Goal: Task Accomplishment & Management: Complete application form

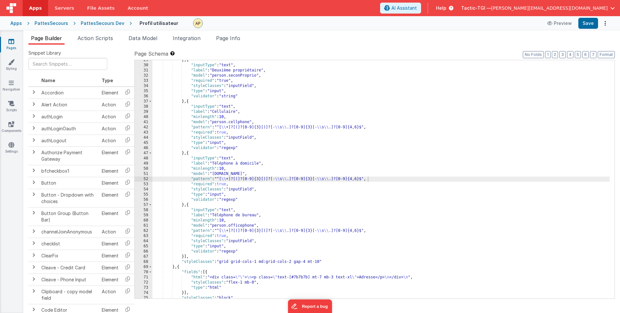
scroll to position [179, 0]
click at [251, 165] on div "} , { "inputType" : "text" , "label" : "Deuxième propriétaire" , "model" : "per…" at bounding box center [380, 181] width 457 height 248
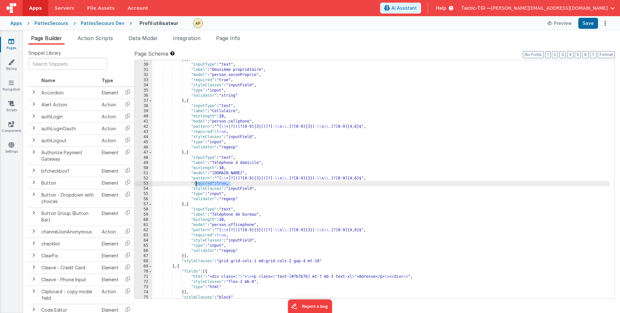
drag, startPoint x: 230, startPoint y: 183, endPoint x: 192, endPoint y: 183, distance: 37.5
click at [192, 182] on div "} , { "inputType" : "text" , "label" : "Deuxième propriétaire" , "model" : "per…" at bounding box center [380, 181] width 457 height 248
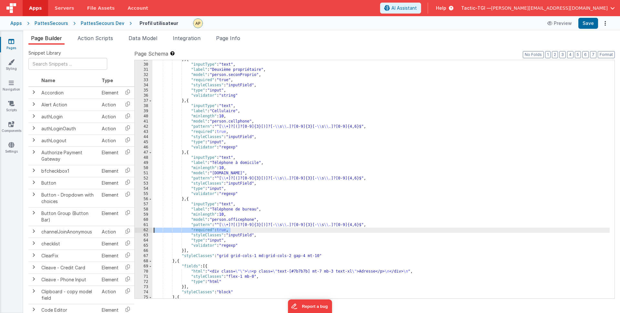
drag, startPoint x: 235, startPoint y: 230, endPoint x: 154, endPoint y: 228, distance: 80.8
click at [154, 228] on div "} , { "inputType" : "text" , "label" : "Deuxième propriétaire" , "model" : "per…" at bounding box center [380, 181] width 457 height 248
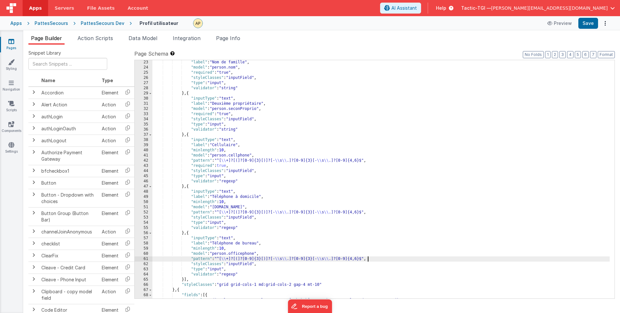
scroll to position [145, 0]
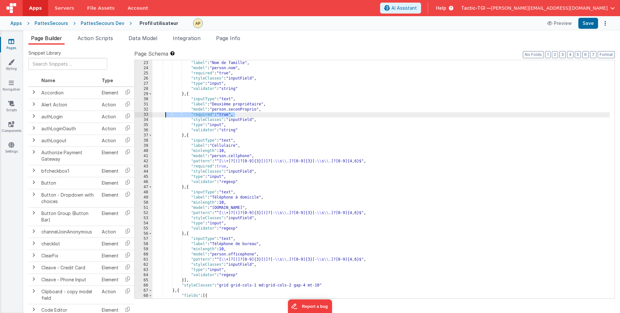
drag, startPoint x: 237, startPoint y: 115, endPoint x: 159, endPoint y: 115, distance: 77.9
click at [159, 115] on div ""inputType" : "text" , "label" : "Nom de famille" , "model" : "person.nom" , "r…" at bounding box center [380, 179] width 457 height 248
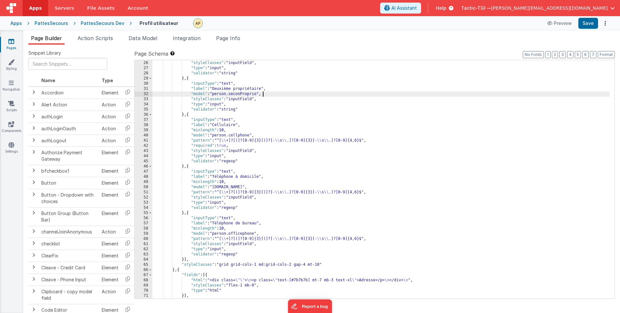
scroll to position [160, 0]
drag, startPoint x: 596, startPoint y: 21, endPoint x: 587, endPoint y: 46, distance: 26.4
click at [596, 21] on button "Save" at bounding box center [589, 23] width 20 height 11
click at [354, 114] on div ""required" : "true" , "styleClasses" : "inputField" , "type" : "input" , "valid…" at bounding box center [380, 179] width 457 height 248
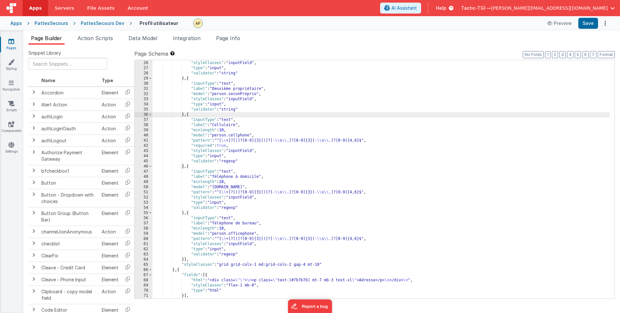
click at [241, 94] on div ""required" : "true" , "styleClasses" : "inputField" , "type" : "input" , "valid…" at bounding box center [380, 179] width 457 height 248
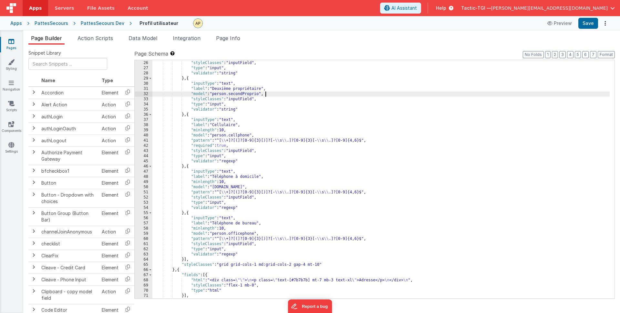
click at [451, 95] on div ""required" : "true" , "styleClasses" : "inputField" , "type" : "input" , "valid…" at bounding box center [380, 179] width 457 height 248
click at [587, 24] on button "Save" at bounding box center [589, 23] width 20 height 11
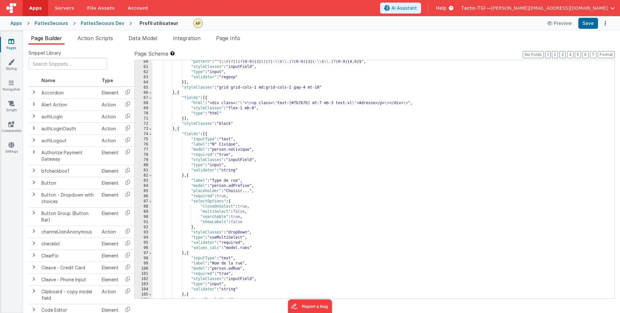
scroll to position [338, 0]
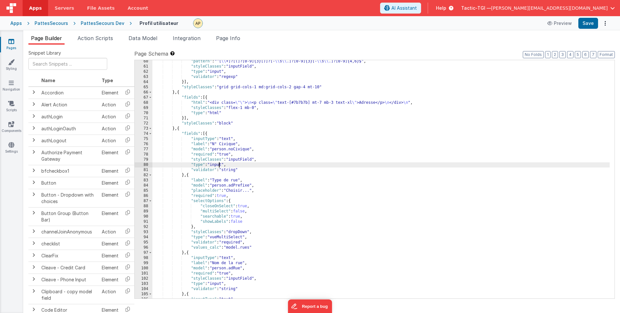
click at [219, 165] on div ""pattern" : "^[ \\ +]?[(]?[0-9]{3}[)]?[- \\ s \\ .]?[0-9]{3}[- \\ s \\ .]?[0-9]…" at bounding box center [380, 183] width 457 height 248
click at [252, 168] on div ""pattern" : "^[ \\ +]?[(]?[0-9]{3}[)]?[- \\ s \\ .]?[0-9]{3}[- \\ s \\ .]?[0-9]…" at bounding box center [380, 183] width 457 height 248
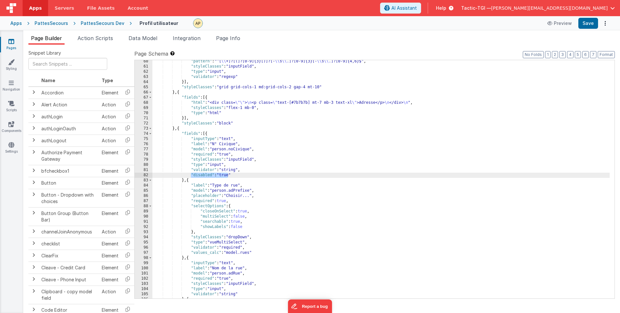
drag, startPoint x: 208, startPoint y: 175, endPoint x: 199, endPoint y: 179, distance: 9.9
click at [192, 177] on div ""pattern" : "^[ \\ +]?[(]?[0-9]{3}[)]?[- \\ s \\ .]?[0-9]{3}[- \\ s \\ .]?[0-9]…" at bounding box center [380, 183] width 457 height 248
click at [247, 180] on div ""pattern" : "^[ \\ +]?[(]?[0-9]{3}[)]?[- \\ s \\ .]?[0-9]{3}[- \\ s \\ .]?[0-9]…" at bounding box center [380, 183] width 457 height 248
drag, startPoint x: 232, startPoint y: 175, endPoint x: 191, endPoint y: 176, distance: 40.7
click at [191, 176] on div ""pattern" : "^[ \\ +]?[(]?[0-9]{3}[)]?[- \\ s \\ .]?[0-9]{3}[- \\ s \\ .]?[0-9]…" at bounding box center [380, 183] width 457 height 248
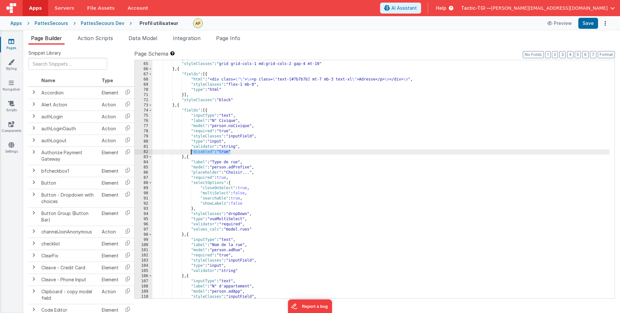
scroll to position [365, 0]
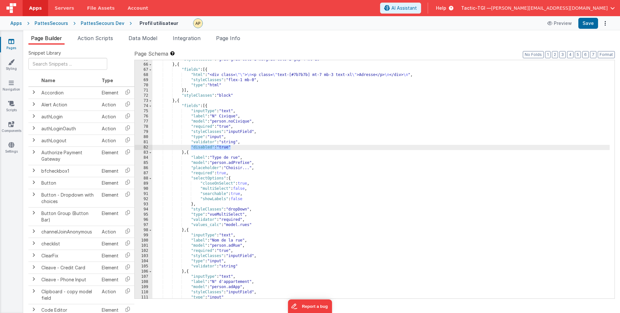
click at [263, 226] on div ""styleClasses" : "grid grid-cols-1 md:grid-cols-2 gap-4 mt-10" } , { "fields" :…" at bounding box center [380, 181] width 457 height 248
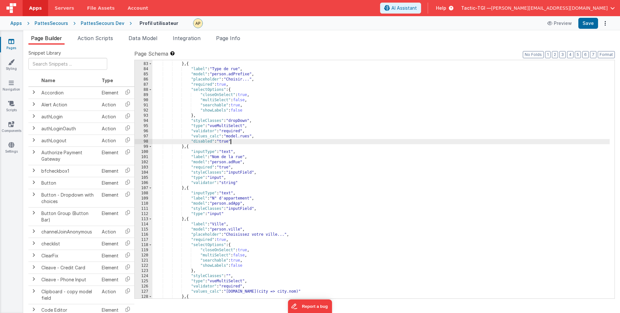
scroll to position [454, 0]
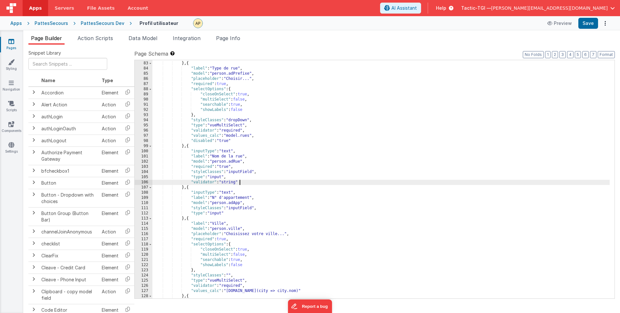
click at [246, 181] on div ""disabled" : "true" } , { "label" : "Type de rue" , "model" : "person.adPrefixe…" at bounding box center [380, 180] width 457 height 248
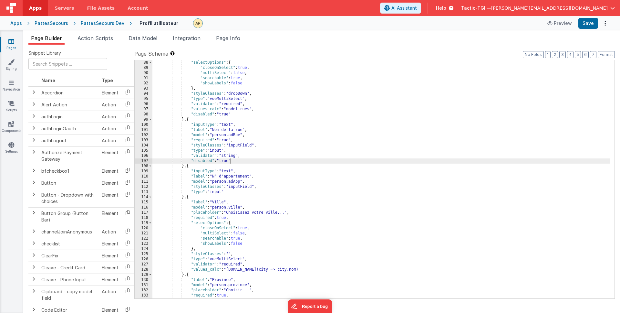
scroll to position [491, 0]
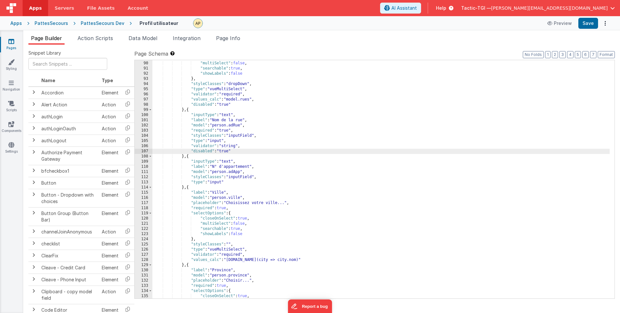
click at [240, 185] on div ""closeOnSelect" : true , "multiSelect" : false , "searchable" : true , "showLab…" at bounding box center [380, 180] width 457 height 248
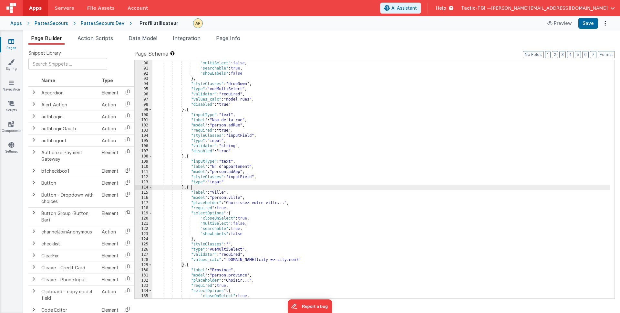
click at [239, 181] on div ""closeOnSelect" : true , "multiSelect" : false , "searchable" : true , "showLab…" at bounding box center [380, 180] width 457 height 248
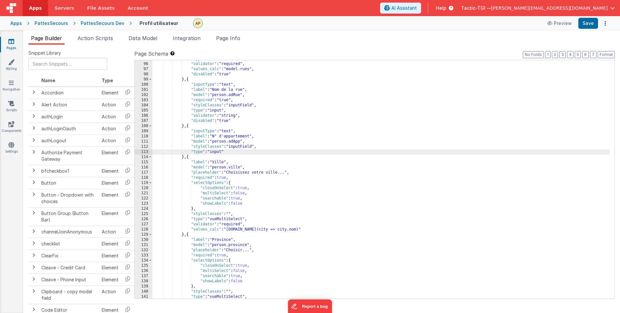
click at [251, 203] on div ""type" : "vueMultiSelect" , "validator" : "required" , "values_calc" : "model.r…" at bounding box center [380, 180] width 457 height 248
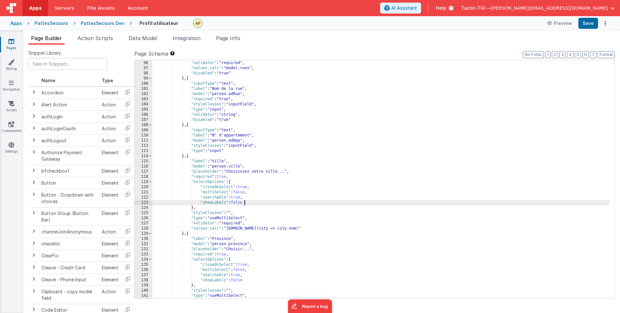
scroll to position [522, 0]
click at [320, 227] on div ""type" : "vueMultiSelect" , "validator" : "required" , "values_calc" : "model.r…" at bounding box center [380, 179] width 457 height 248
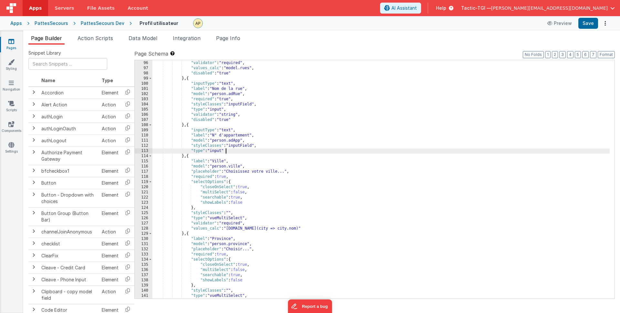
click at [247, 152] on div ""type" : "vueMultiSelect" , "validator" : "required" , "values_calc" : "model.r…" at bounding box center [380, 179] width 457 height 248
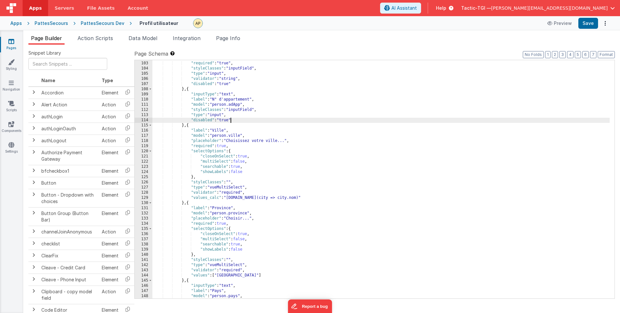
scroll to position [558, 0]
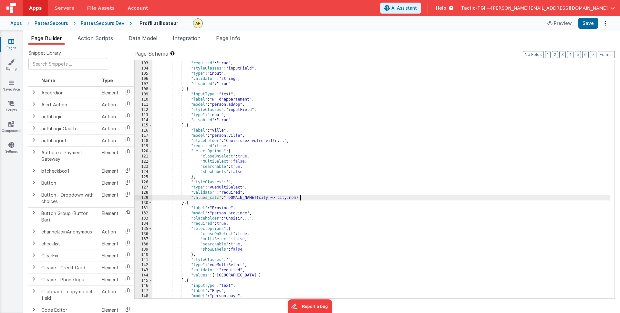
drag, startPoint x: 301, startPoint y: 195, endPoint x: 313, endPoint y: 199, distance: 11.9
click at [301, 195] on div ""model" : "person.adRue" , "required" : "true" , "styleClasses" : "inputField" …" at bounding box center [380, 180] width 457 height 248
click at [314, 198] on div ""model" : "person.adRue" , "required" : "true" , "styleClasses" : "inputField" …" at bounding box center [380, 180] width 457 height 248
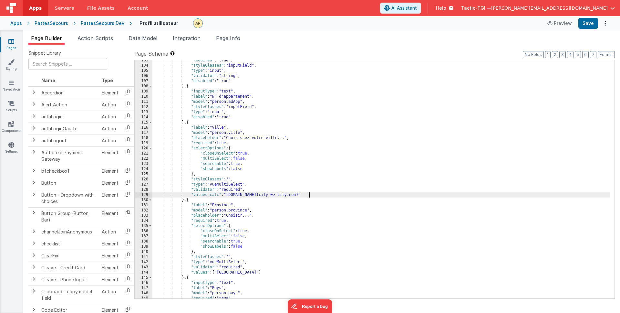
scroll to position [562, 0]
click at [254, 189] on div ""required" : "true" , "styleClasses" : "inputField" , "type" : "input" , "valid…" at bounding box center [380, 181] width 457 height 248
paste textarea
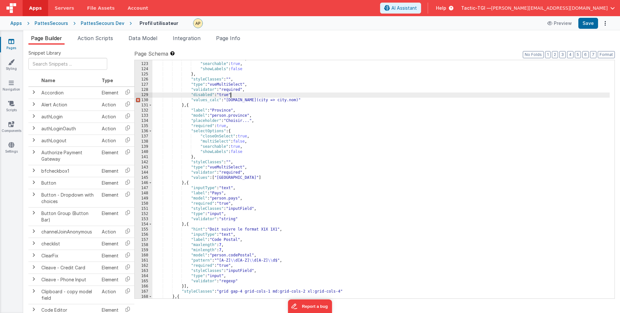
scroll to position [661, 0]
click at [253, 173] on div ""multiSelect" : false , "searchable" : true , "showLabels" : false } , "styleCl…" at bounding box center [380, 180] width 457 height 248
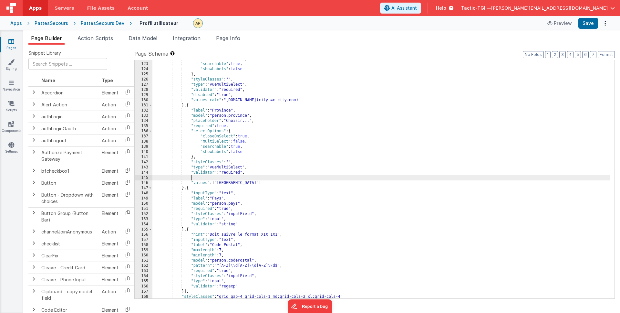
paste textarea
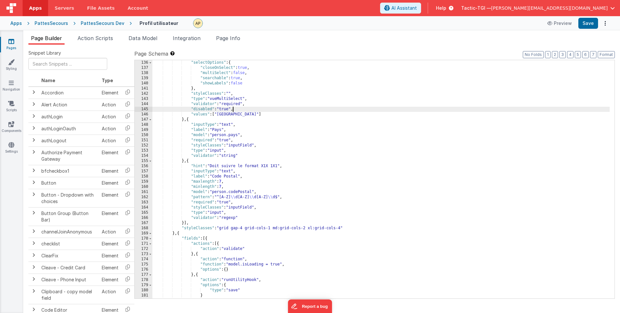
scroll to position [729, 0]
click at [257, 153] on div ""selectOptions" : { "closeOnSelect" : true , "multiSelect" : false , "searchabl…" at bounding box center [380, 184] width 457 height 248
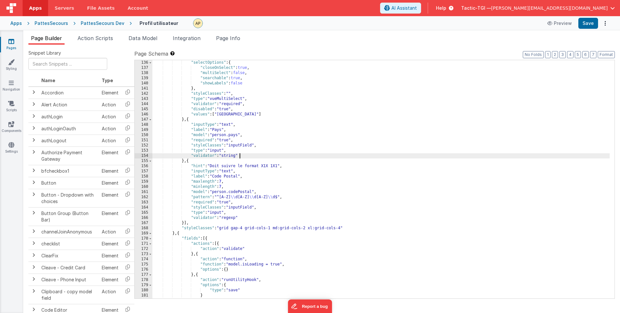
click at [256, 149] on div ""selectOptions" : { "closeOnSelect" : true , "multiSelect" : false , "searchabl…" at bounding box center [380, 184] width 457 height 248
click at [256, 155] on div ""selectOptions" : { "closeOnSelect" : true , "multiSelect" : false , "searchabl…" at bounding box center [380, 184] width 457 height 248
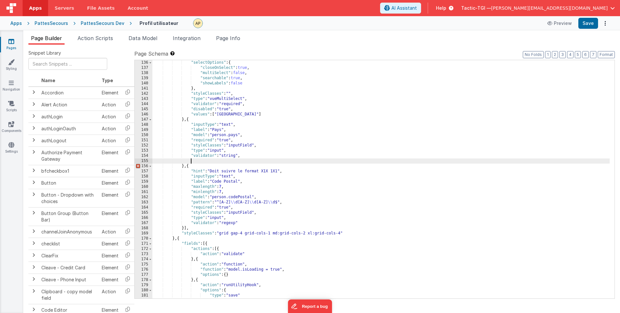
paste textarea
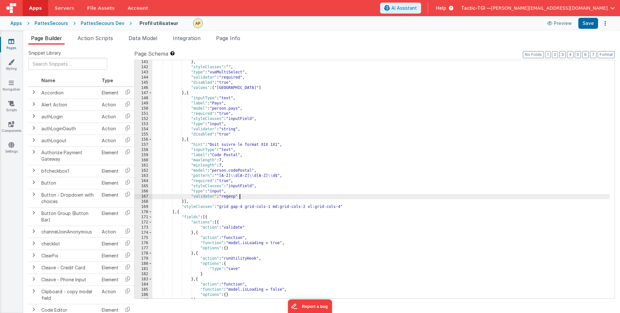
click at [249, 198] on div "} , "styleClasses" : "" , "type" : "vueMultiSelect" , "validator" : "required" …" at bounding box center [380, 183] width 457 height 248
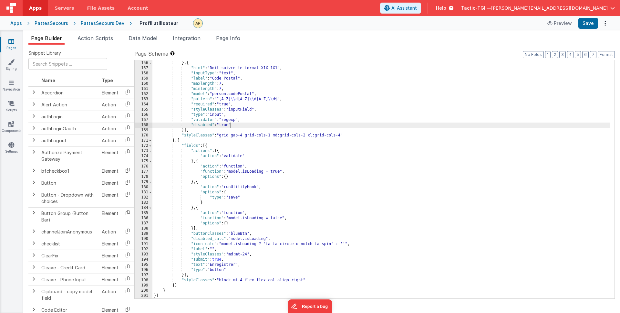
scroll to position [832, 0]
click at [588, 23] on button "Save" at bounding box center [589, 23] width 20 height 11
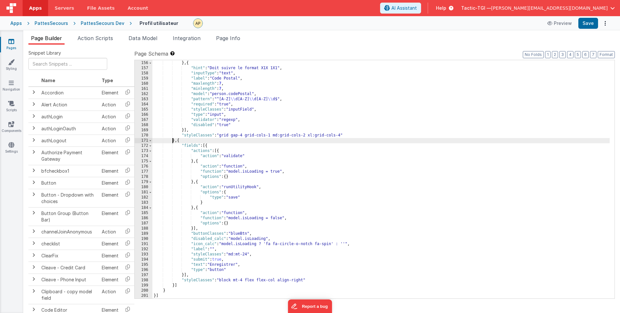
click at [172, 142] on div ""disabled" : "true" } , { "hint" : "Doit suivre le format X1X 1X1" , "inputType…" at bounding box center [380, 179] width 457 height 248
click at [180, 142] on div ""disabled" : "true" } , { "hint" : "Doit suivre le format X1X 1X1" , "inputType…" at bounding box center [380, 179] width 457 height 248
click at [222, 132] on div ""disabled" : "true" } , { "hint" : "Doit suivre le format X1X 1X1" , "inputType…" at bounding box center [380, 179] width 457 height 248
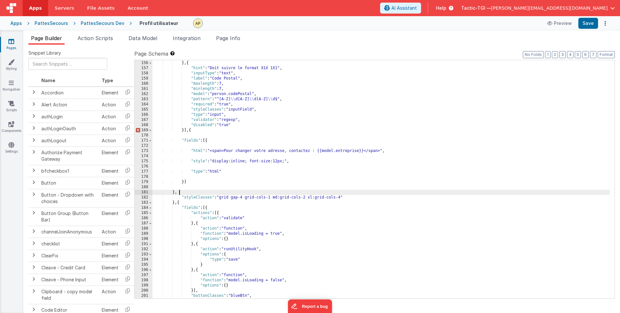
click at [189, 130] on div ""disabled" : "true" } , { "hint" : "Doit suivre le format X1X 1X1" , "inputType…" at bounding box center [380, 179] width 457 height 248
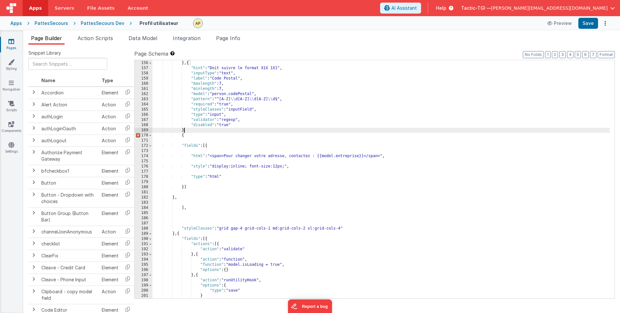
click at [184, 128] on div ""disabled" : "true" } , { "hint" : "Doit suivre le format X1X 1X1" , "inputType…" at bounding box center [380, 179] width 457 height 248
click at [180, 197] on div ""disabled" : "true" } , { "hint" : "Doit suivre le format X1X 1X1" , "inputType…" at bounding box center [380, 179] width 457 height 248
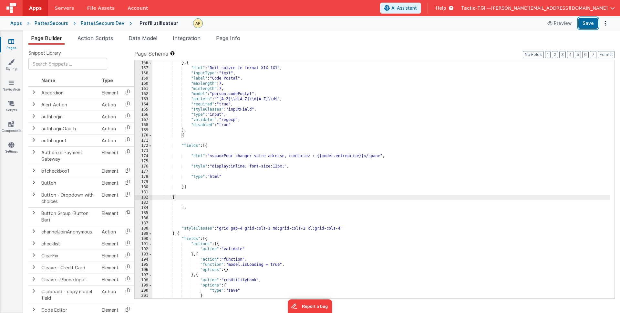
click at [580, 25] on button "Save" at bounding box center [589, 23] width 20 height 11
click at [360, 199] on div ""disabled" : "true" } , { "hint" : "Doit suivre le format X1X 1X1" , "inputType…" at bounding box center [380, 179] width 457 height 248
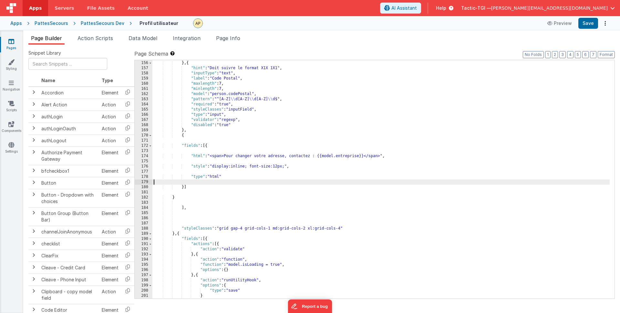
click at [347, 184] on div ""disabled" : "true" } , { "hint" : "Doit suivre le format X1X 1X1" , "inputType…" at bounding box center [380, 179] width 457 height 248
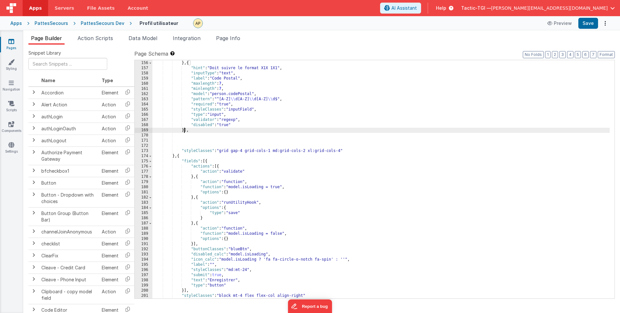
click at [289, 143] on div ""disabled" : "true" } , { "hint" : "Doit suivre le format X1X 1X1" , "inputType…" at bounding box center [380, 179] width 457 height 248
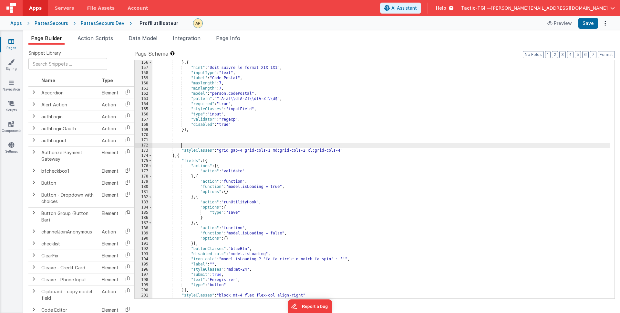
scroll to position [833, 0]
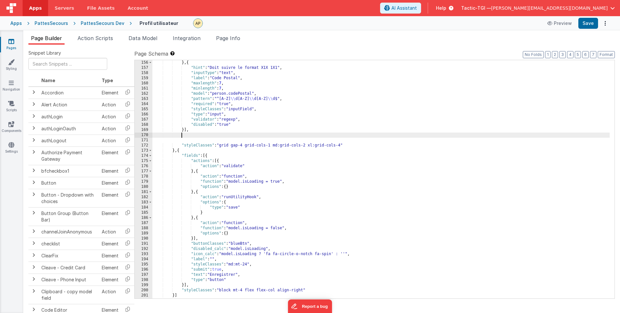
click at [274, 135] on div "} , { "hint" : "Doit suivre le format X1X 1X1" , "inputType" : "text" , "label"…" at bounding box center [380, 184] width 457 height 248
click at [268, 141] on div "} , { "hint" : "Doit suivre le format X1X 1X1" , "inputType" : "text" , "label"…" at bounding box center [380, 184] width 457 height 248
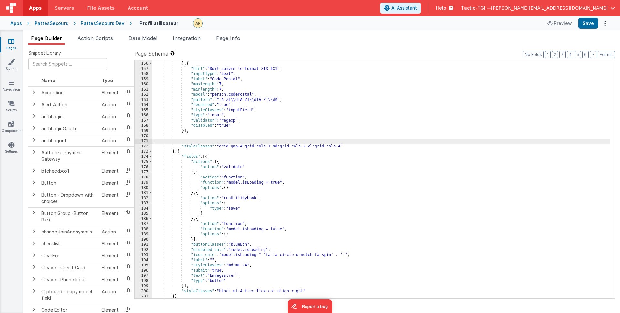
scroll to position [832, 0]
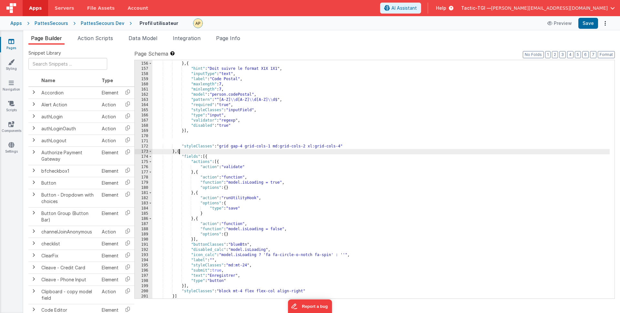
click at [180, 152] on div ""disabled" : "true" } , { "hint" : "Doit suivre le format X1X 1X1" , "inputType…" at bounding box center [380, 180] width 457 height 248
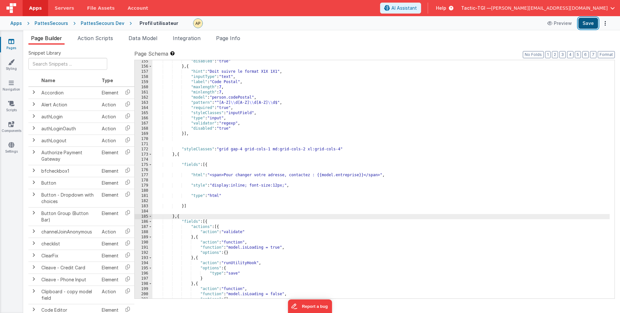
click at [586, 26] on button "Save" at bounding box center [589, 23] width 20 height 11
click at [320, 215] on div ""disabled" : "true" } , { "hint" : "Doit suivre le format X1X 1X1" , "inputType…" at bounding box center [380, 183] width 457 height 248
